Goal: Task Accomplishment & Management: Manage account settings

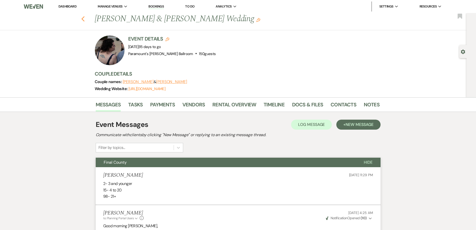
click at [87, 18] on div "Previous [PERSON_NAME] & [PERSON_NAME] Wedding Edit Bookmark" at bounding box center [231, 21] width 469 height 17
click at [85, 19] on icon "Previous" at bounding box center [83, 19] width 4 height 6
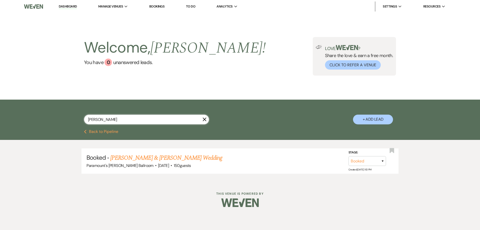
drag, startPoint x: 126, startPoint y: 119, endPoint x: 79, endPoint y: 119, distance: 47.0
click at [80, 119] on div "[PERSON_NAME] X + Add Lead" at bounding box center [240, 115] width 360 height 26
type input "jelinsky"
click at [130, 155] on link "[PERSON_NAME] & [PERSON_NAME] Wedding" at bounding box center [166, 157] width 112 height 9
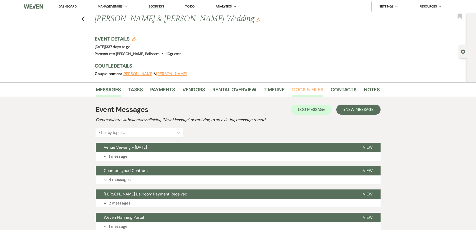
click at [312, 92] on link "Docs & Files" at bounding box center [307, 91] width 31 height 11
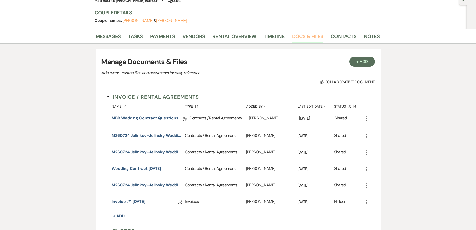
scroll to position [100, 0]
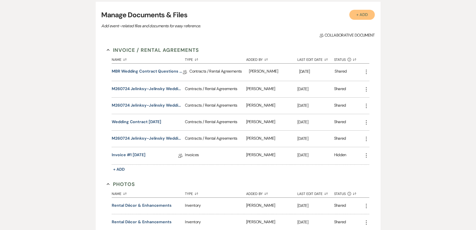
click at [356, 14] on button "+ Add" at bounding box center [363, 15] width 26 height 10
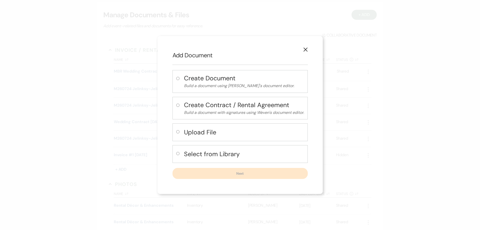
click at [224, 134] on h4 "Upload File" at bounding box center [244, 132] width 120 height 9
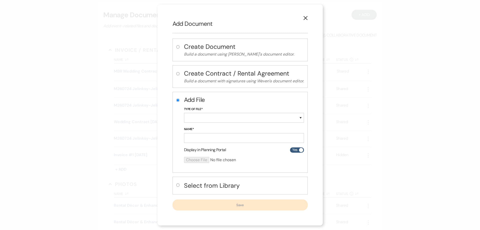
radio input "true"
drag, startPoint x: 227, startPoint y: 116, endPoint x: 226, endPoint y: 121, distance: 5.0
click at [227, 117] on select "Special Event Insurance Vendor Certificate of Insurance Contracts / Rental Agre…" at bounding box center [244, 118] width 120 height 10
select select "24"
click at [184, 113] on select "Special Event Insurance Vendor Certificate of Insurance Contracts / Rental Agre…" at bounding box center [244, 118] width 120 height 10
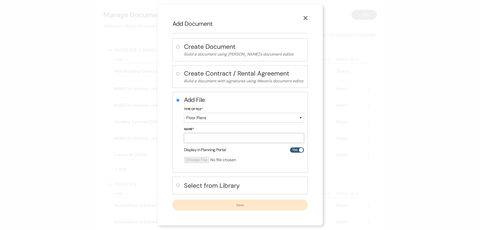
click at [217, 138] on input "Name*" at bounding box center [244, 138] width 120 height 10
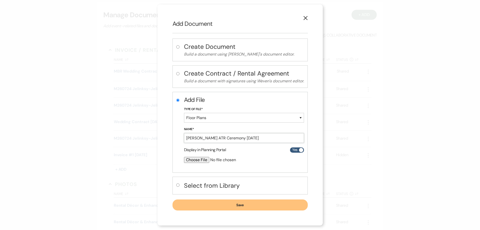
type input "[PERSON_NAME] ATR Ceremony [DATE]"
click at [198, 160] on input "file" at bounding box center [231, 160] width 94 height 6
type input "C:\fakepath\[PERSON_NAME] ATR Ceremony [DATE].pdf"
click at [245, 206] on button "Save" at bounding box center [240, 205] width 135 height 11
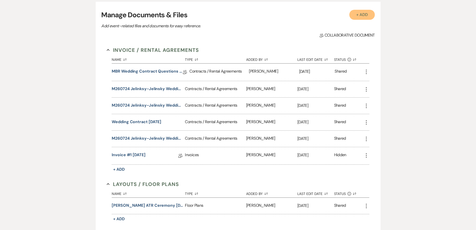
click at [366, 14] on button "+ Add" at bounding box center [363, 15] width 26 height 10
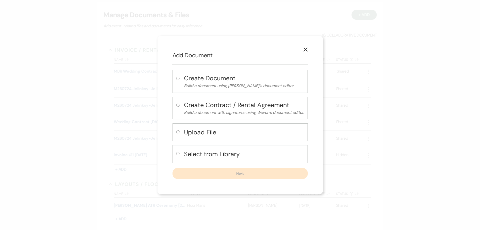
click at [216, 133] on h4 "Upload File" at bounding box center [244, 132] width 120 height 9
radio input "true"
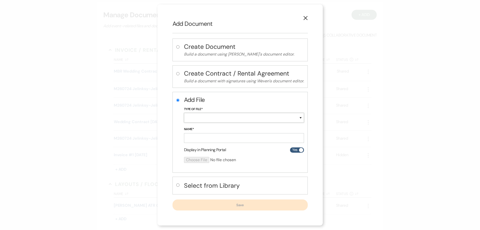
click at [208, 120] on select "Special Event Insurance Vendor Certificate of Insurance Contracts / Rental Agre…" at bounding box center [244, 118] width 120 height 10
click at [184, 113] on select "Special Event Insurance Vendor Certificate of Insurance Contracts / Rental Agre…" at bounding box center [244, 118] width 120 height 10
click at [215, 115] on select "Special Event Insurance Vendor Certificate of Insurance Contracts / Rental Agre…" at bounding box center [244, 118] width 120 height 10
select select "24"
click at [184, 113] on select "Special Event Insurance Vendor Certificate of Insurance Contracts / Rental Agre…" at bounding box center [244, 118] width 120 height 10
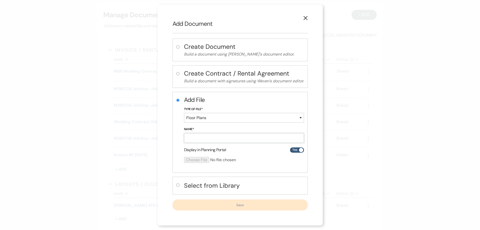
click at [205, 140] on input "Name*" at bounding box center [244, 138] width 120 height 10
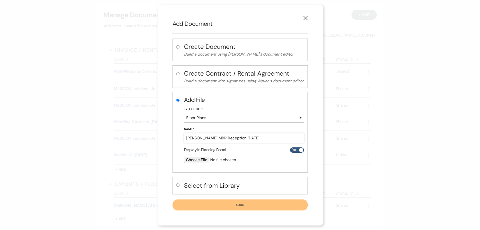
type input "[PERSON_NAME] MBR Reception [DATE]"
click at [193, 158] on input "file" at bounding box center [231, 160] width 94 height 6
type input "C:\fakepath\[PERSON_NAME] MBR Reception [DATE].pdf"
click at [261, 204] on button "Save" at bounding box center [240, 205] width 135 height 11
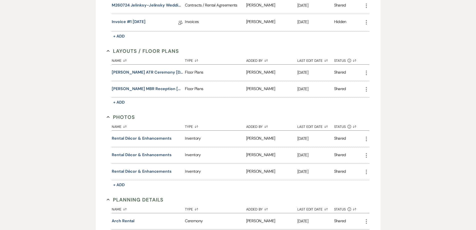
scroll to position [250, 0]
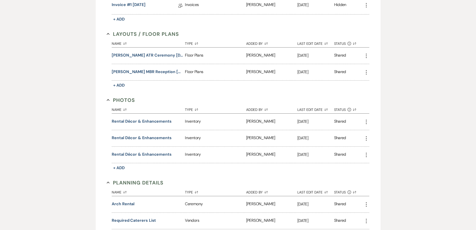
click at [366, 121] on icon "More" at bounding box center [367, 122] width 6 height 6
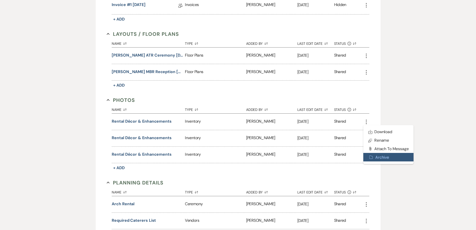
click at [381, 157] on button "Archive Archive" at bounding box center [389, 157] width 51 height 9
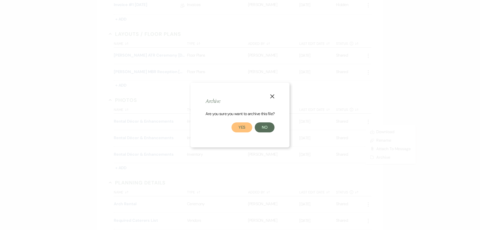
click at [238, 128] on button "Yes" at bounding box center [242, 127] width 21 height 10
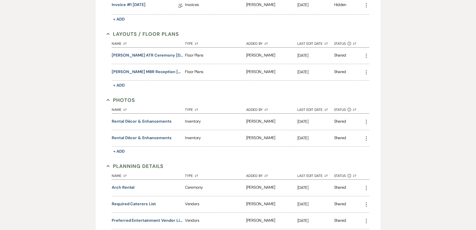
click at [367, 121] on icon "More" at bounding box center [367, 122] width 6 height 6
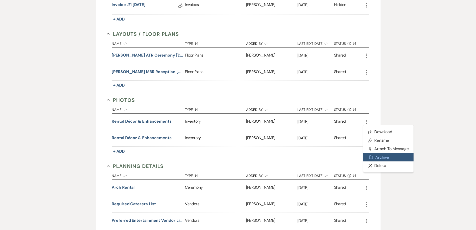
click at [378, 156] on button "Archive Archive" at bounding box center [389, 157] width 51 height 9
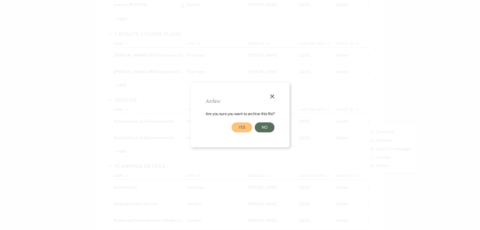
drag, startPoint x: 246, startPoint y: 124, endPoint x: 302, endPoint y: 139, distance: 58.4
click at [246, 124] on button "Yes" at bounding box center [242, 127] width 21 height 10
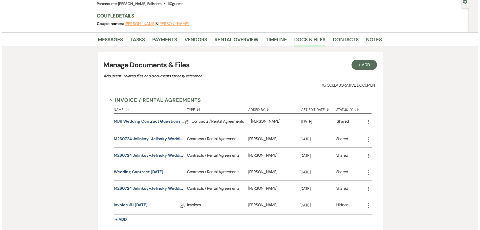
scroll to position [0, 0]
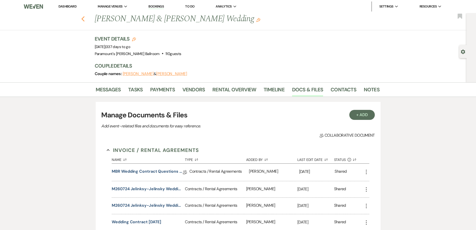
click at [85, 19] on icon "Previous" at bounding box center [83, 19] width 4 height 6
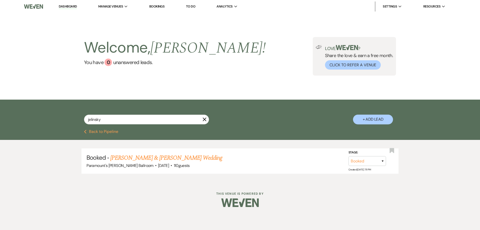
click at [114, 131] on button "Previous Back to Pipeline" at bounding box center [101, 132] width 34 height 4
click at [207, 117] on input "jelinsky" at bounding box center [146, 120] width 125 height 10
click at [204, 120] on use "button" at bounding box center [205, 120] width 4 height 4
